Goal: Information Seeking & Learning: Check status

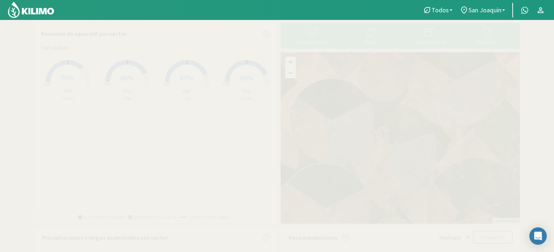
click at [69, 70] on rect at bounding box center [68, 83] width 58 height 58
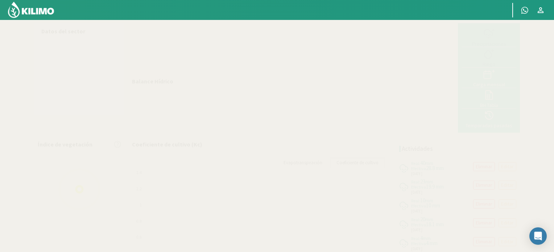
select select "3: Object"
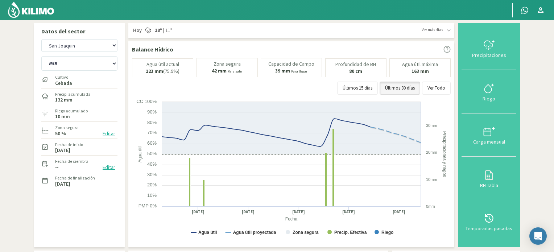
drag, startPoint x: 39, startPoint y: 12, endPoint x: 46, endPoint y: 12, distance: 7.2
click at [39, 12] on img at bounding box center [30, 9] width 47 height 17
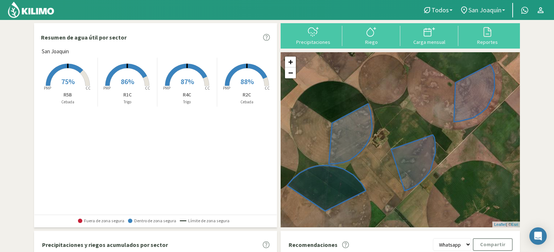
click at [480, 5] on link "San Joaquin" at bounding box center [482, 10] width 53 height 14
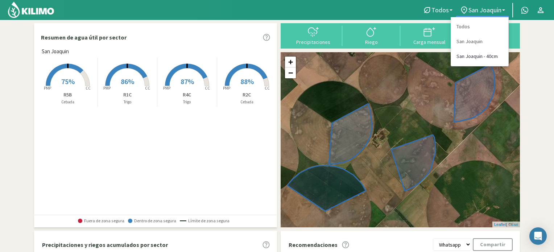
click at [473, 58] on link "San Joaquin - 40cm" at bounding box center [479, 56] width 57 height 15
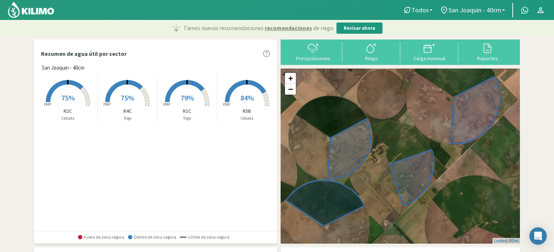
click at [183, 97] on span "79%" at bounding box center [186, 97] width 13 height 9
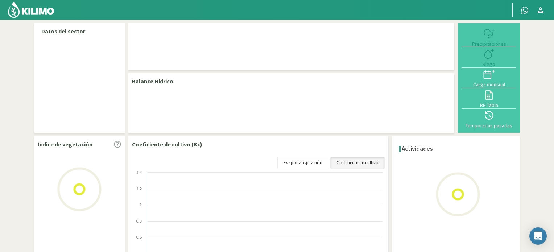
select select "1: Object"
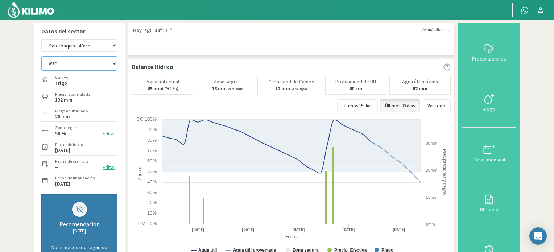
click at [59, 60] on select "R1C R2C R4C R5B" at bounding box center [79, 63] width 76 height 14
select select "1: Object"
click at [41, 56] on select "R1C R2C R4C R5B" at bounding box center [79, 63] width 76 height 14
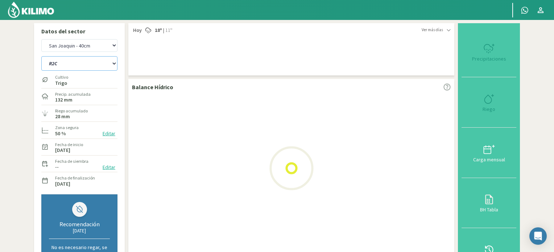
select select "3: Object"
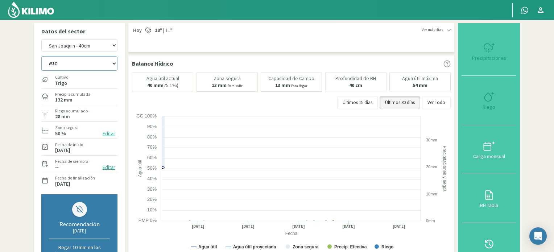
select select "5: Object"
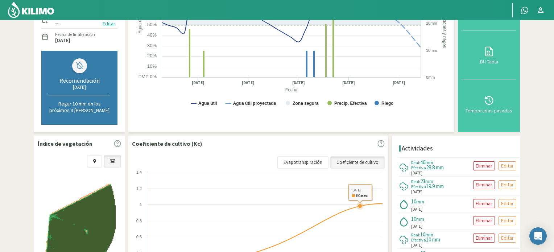
scroll to position [145, 0]
